Goal: Navigation & Orientation: Find specific page/section

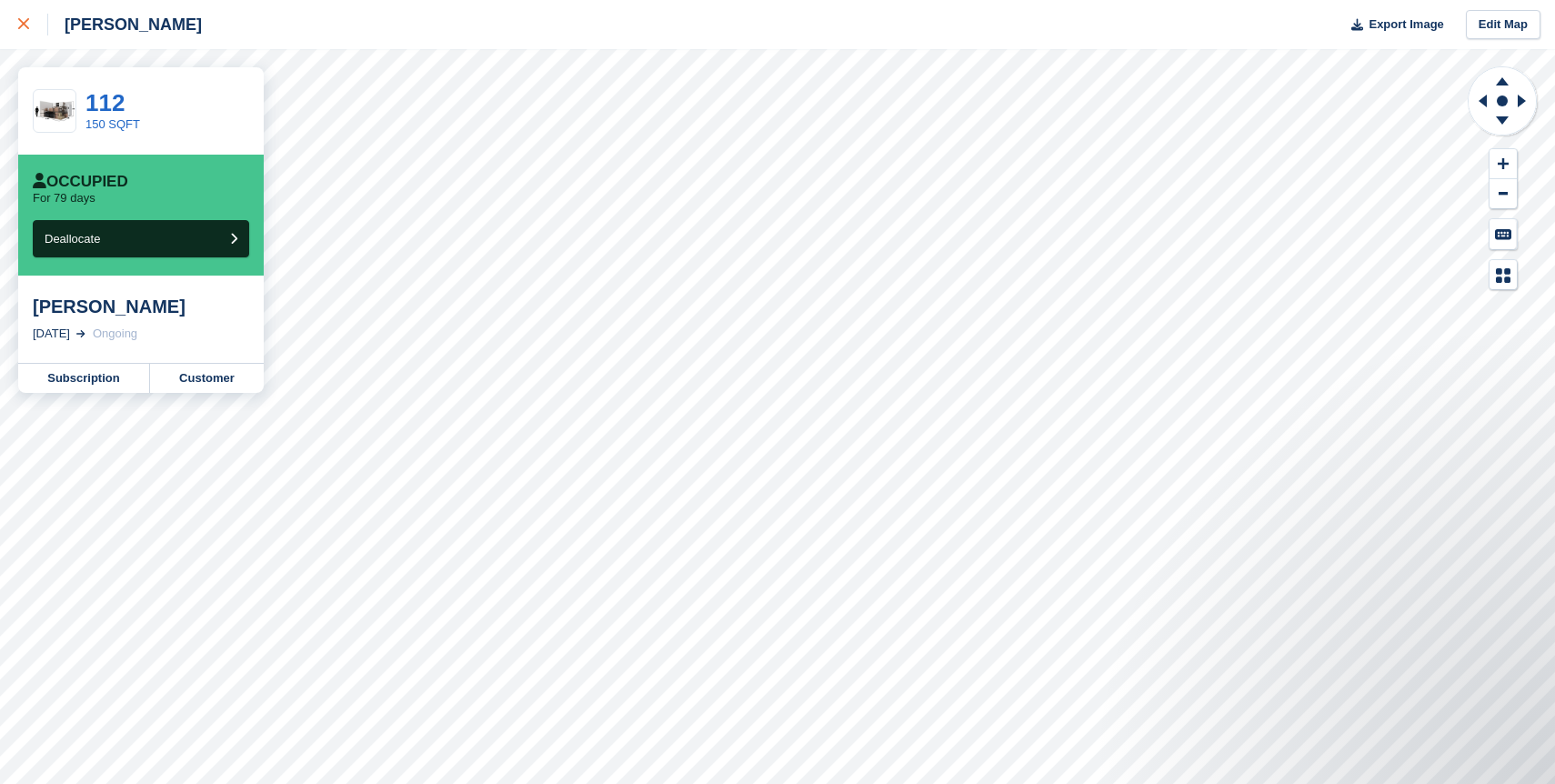
click at [25, 26] on icon at bounding box center [24, 24] width 11 height 11
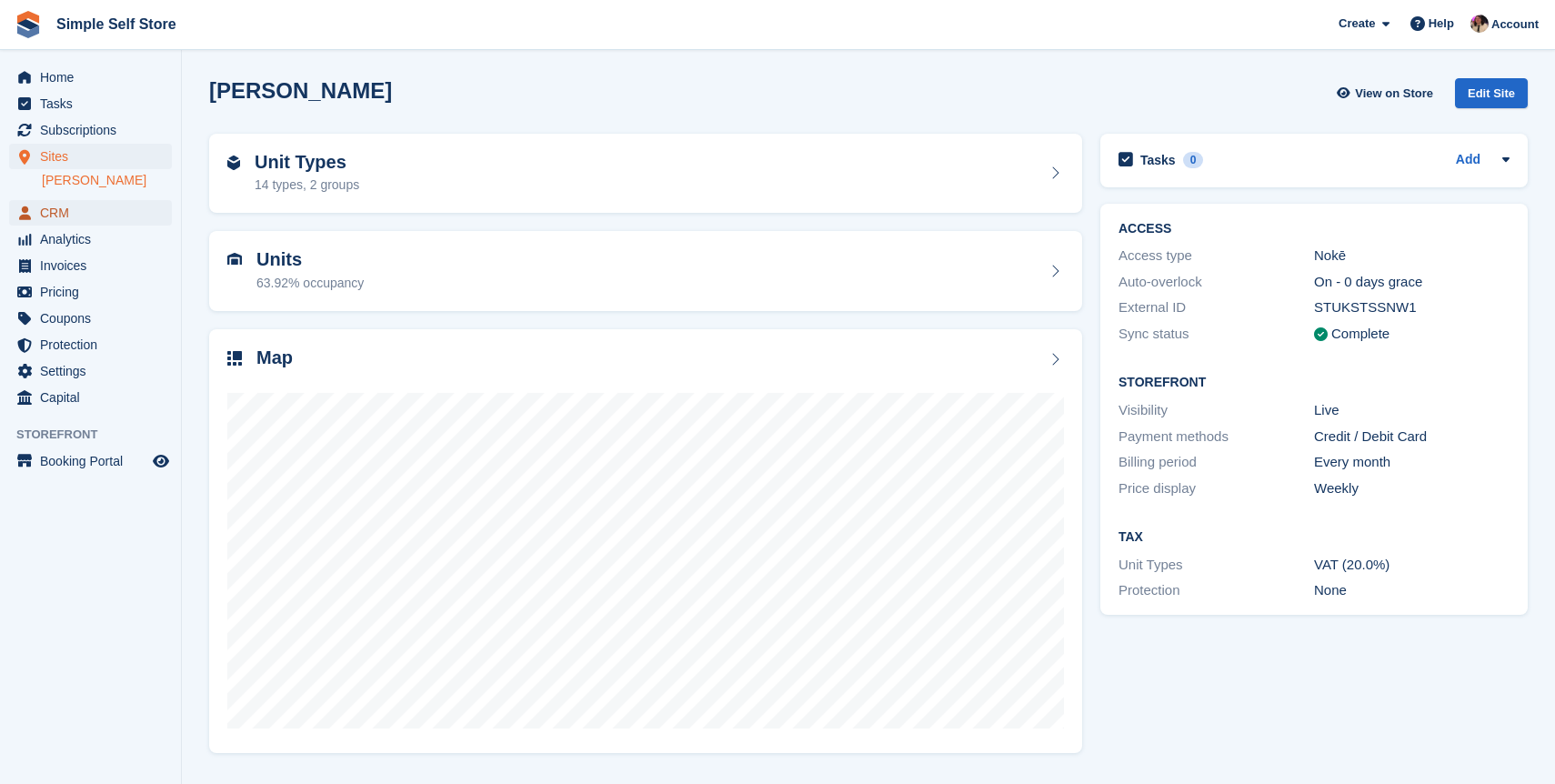
click at [56, 211] on span "CRM" at bounding box center [94, 213] width 109 height 25
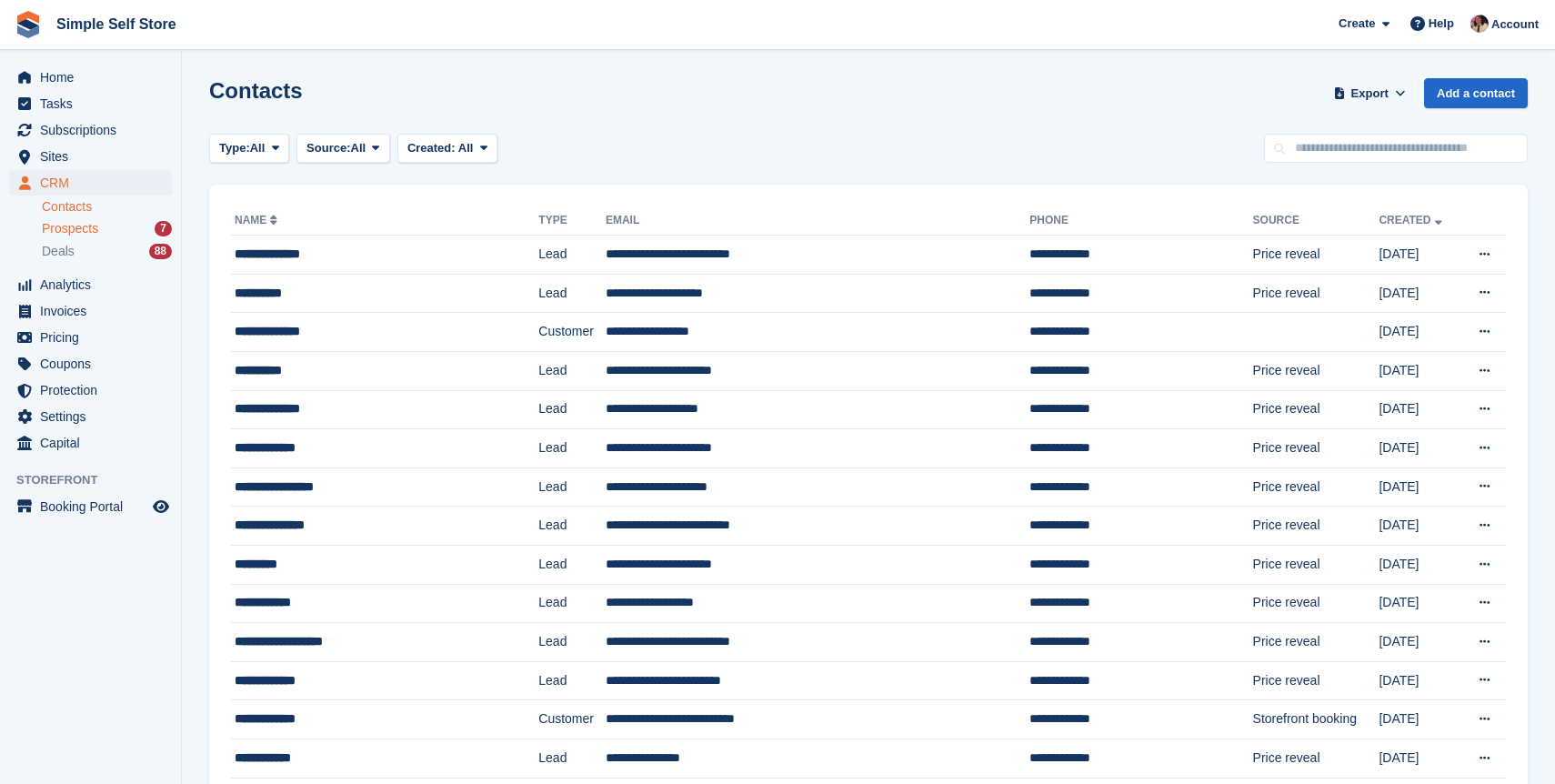
click at [78, 232] on span "Prospects" at bounding box center [70, 228] width 56 height 18
